Goal: Navigation & Orientation: Find specific page/section

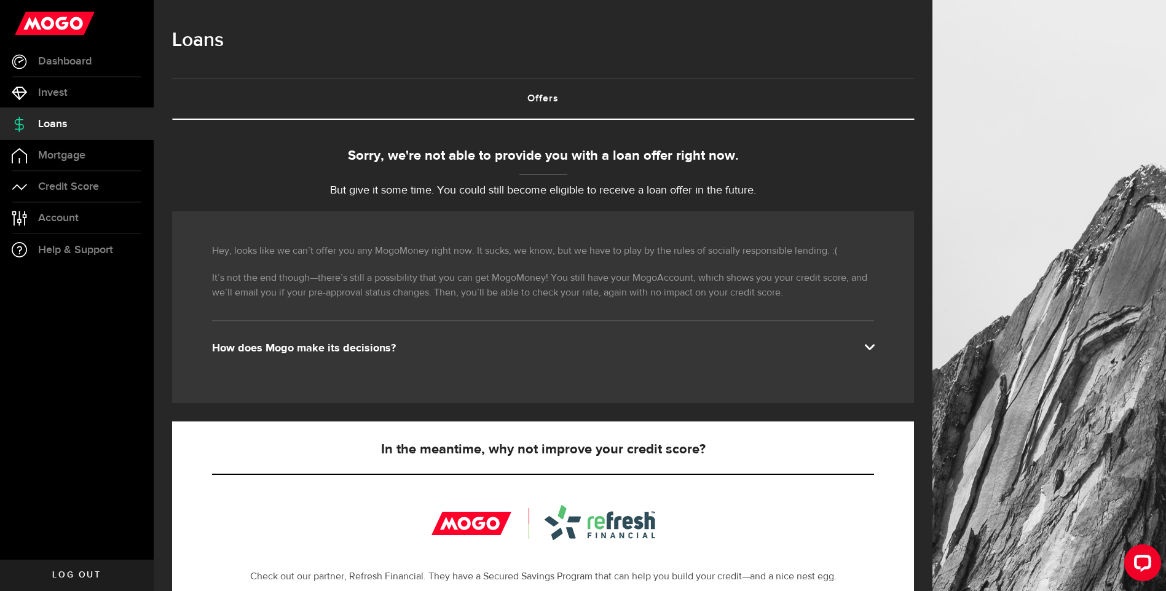
click at [874, 344] on span at bounding box center [869, 346] width 10 height 10
click at [874, 341] on span at bounding box center [869, 346] width 10 height 10
click at [67, 221] on span "Account" at bounding box center [58, 218] width 41 height 11
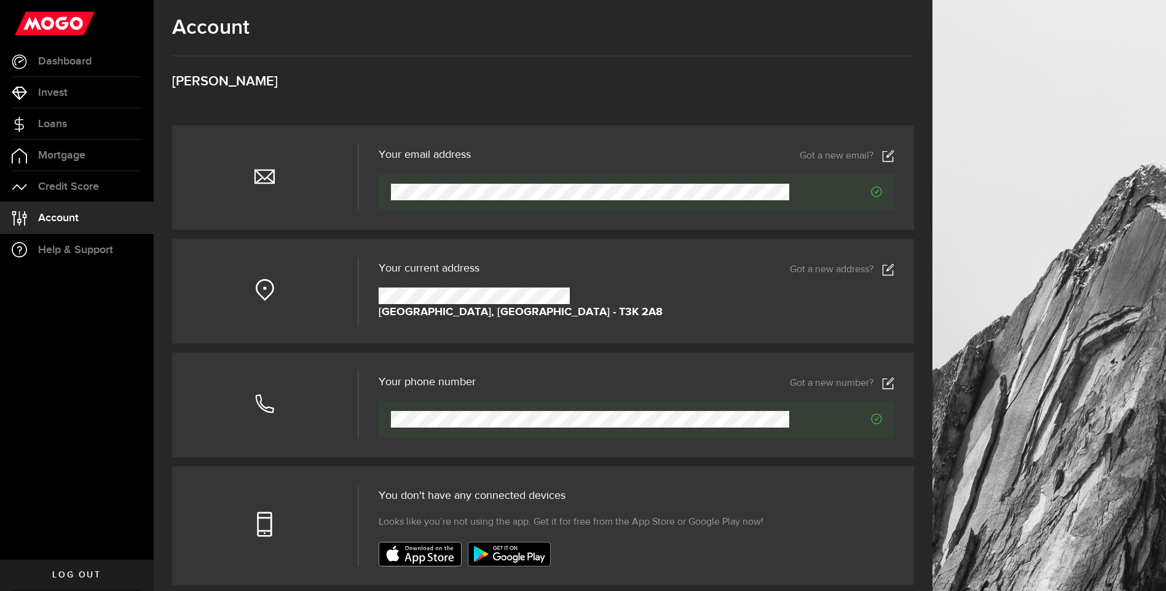
click at [75, 248] on span "Help & Support" at bounding box center [75, 250] width 75 height 11
click at [56, 58] on span "Dashboard" at bounding box center [64, 61] width 53 height 11
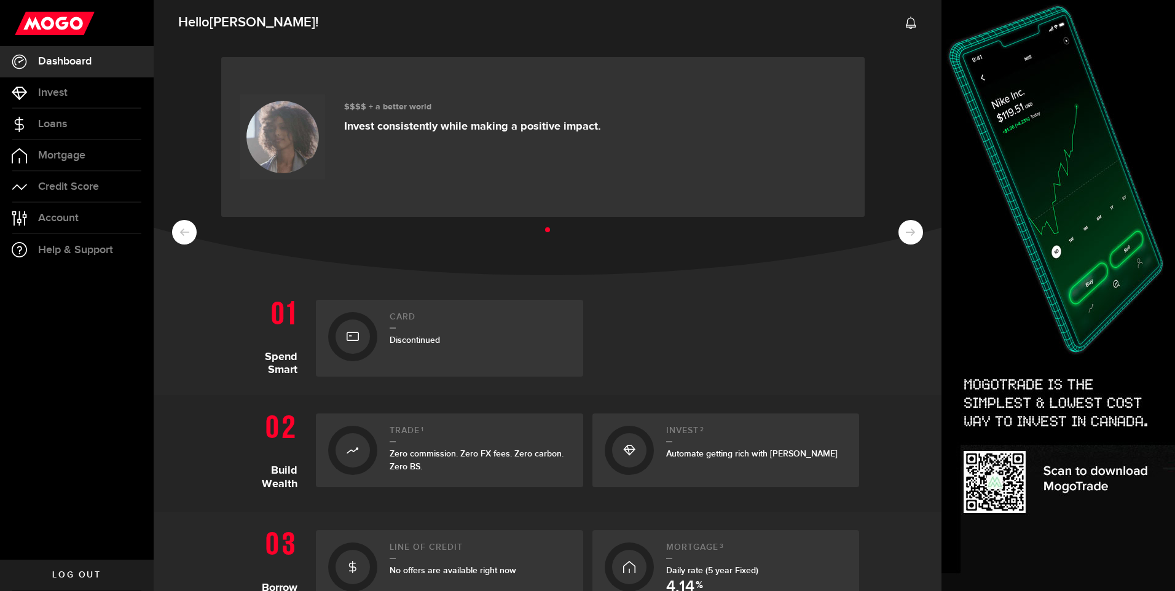
click at [65, 58] on span "Dashboard" at bounding box center [64, 61] width 53 height 11
click at [897, 231] on ul at bounding box center [547, 231] width 751 height 16
click at [900, 234] on ul at bounding box center [547, 231] width 751 height 16
click at [66, 125] on span "Loans" at bounding box center [52, 124] width 29 height 11
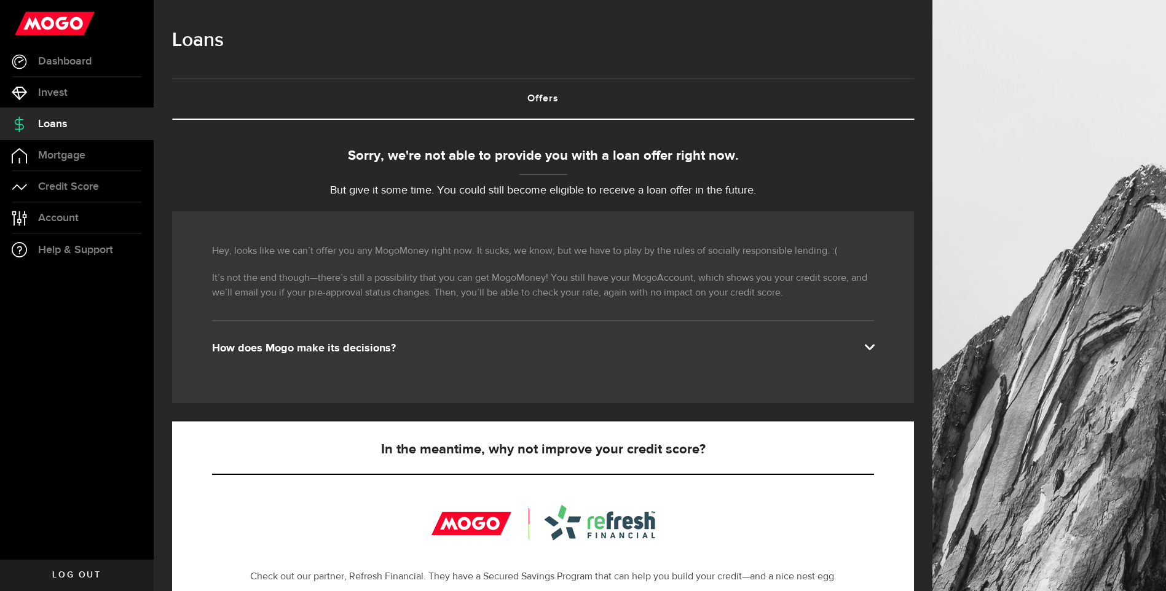
click at [551, 100] on link "Offers (requires attention)" at bounding box center [543, 98] width 742 height 39
click at [78, 128] on link "Loans" at bounding box center [77, 124] width 154 height 31
click at [62, 216] on span "Account" at bounding box center [58, 218] width 41 height 11
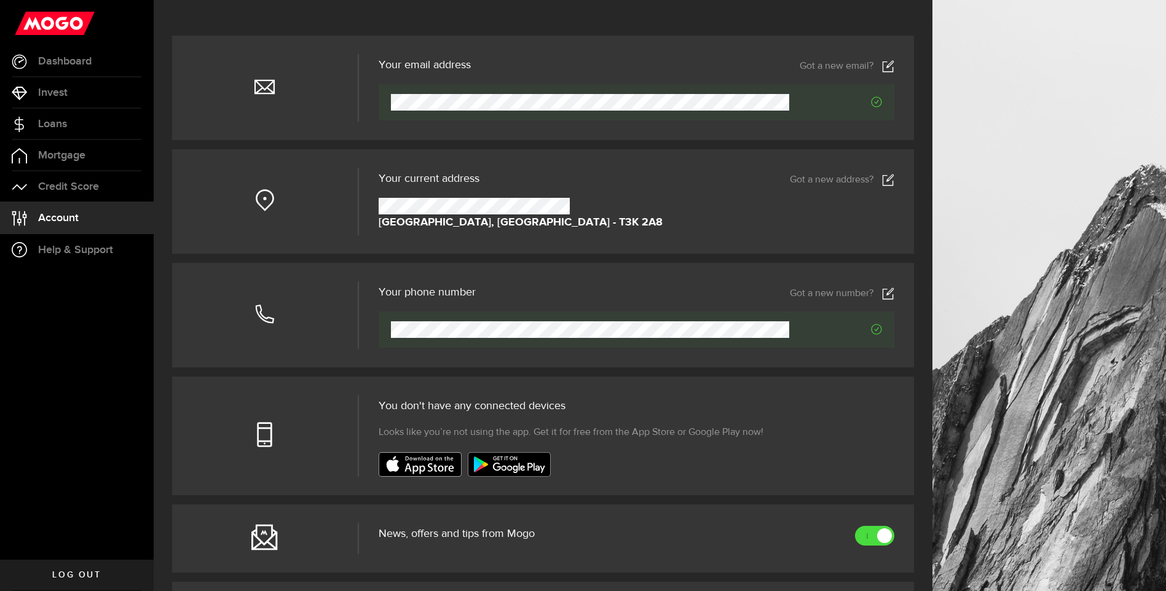
scroll to position [405, 0]
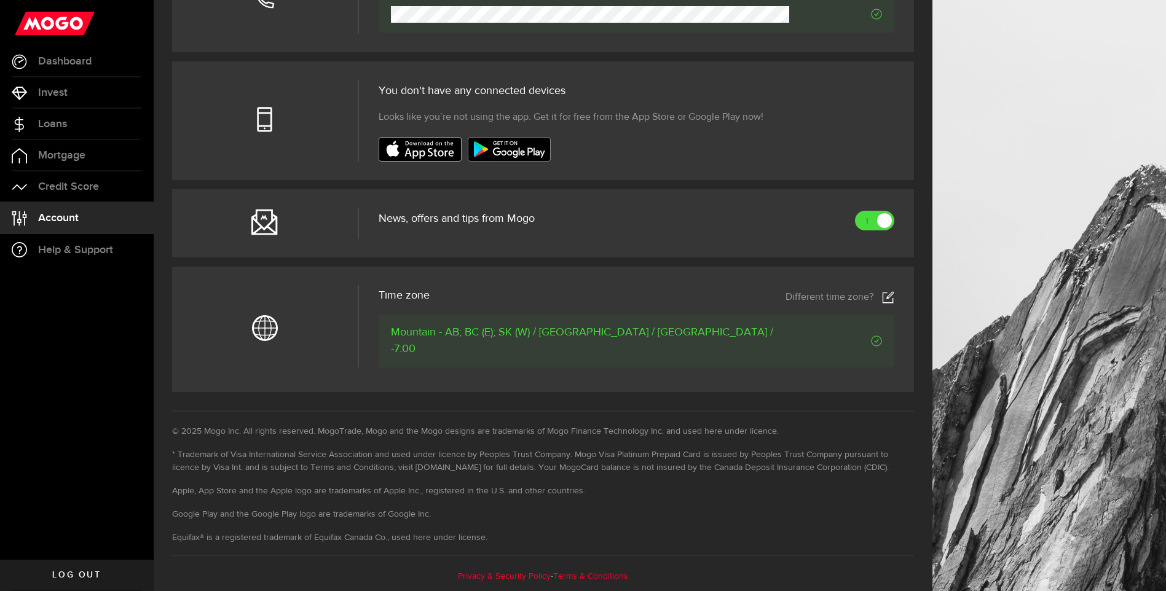
click at [64, 61] on span "Dashboard" at bounding box center [64, 61] width 53 height 11
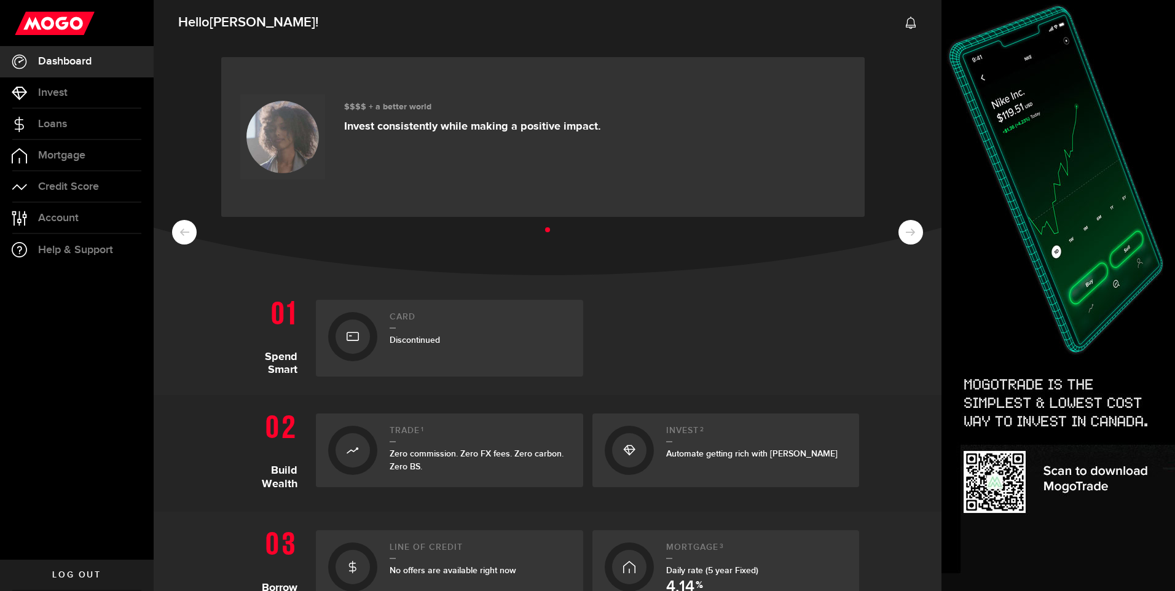
click at [178, 232] on ul at bounding box center [547, 231] width 751 height 16
